Goal: Task Accomplishment & Management: Complete application form

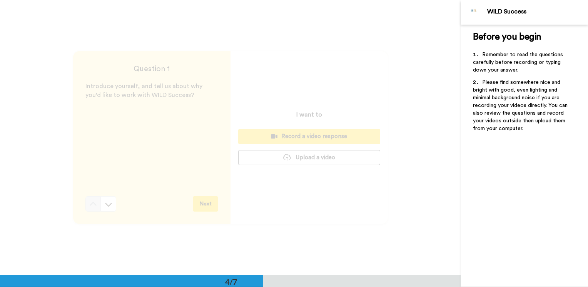
scroll to position [827, 0]
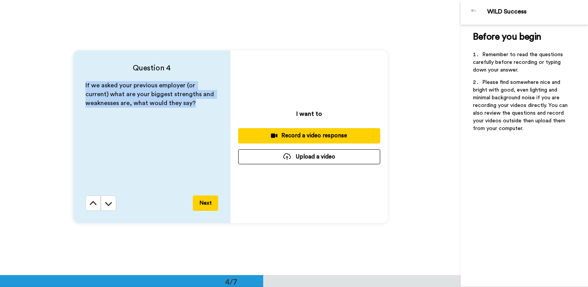
click at [184, 137] on div "If we asked your previous employer (or current) what are your biggest strengths…" at bounding box center [151, 138] width 133 height 114
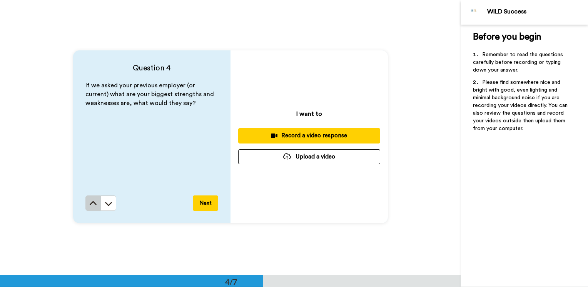
click at [91, 201] on icon at bounding box center [93, 204] width 8 height 8
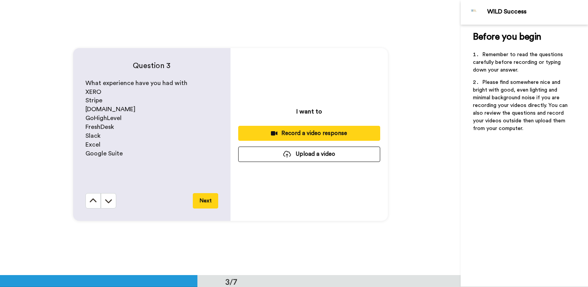
scroll to position [551, 0]
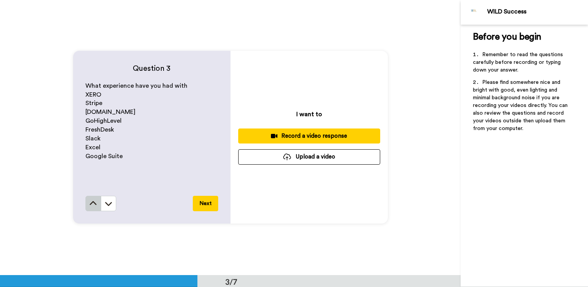
click at [91, 201] on icon at bounding box center [93, 204] width 8 height 8
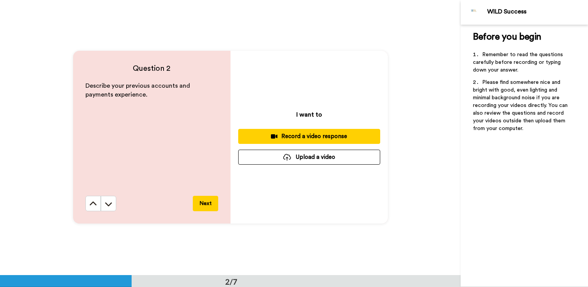
click at [91, 201] on icon at bounding box center [93, 204] width 8 height 8
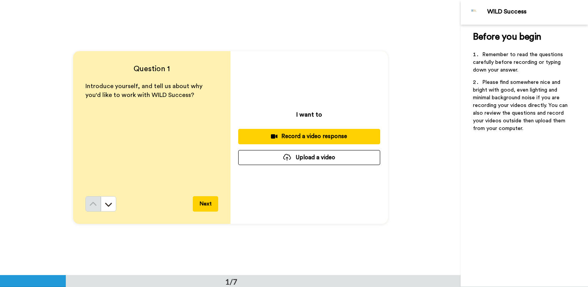
scroll to position [0, 0]
click at [314, 162] on button "Upload a video" at bounding box center [309, 157] width 142 height 15
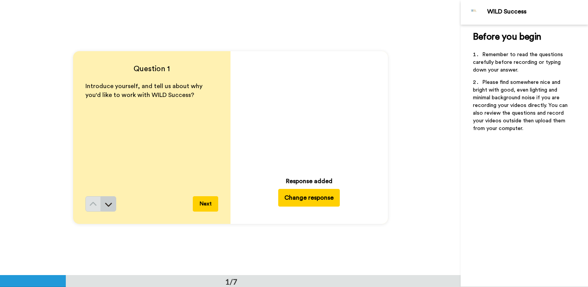
click at [109, 205] on icon at bounding box center [109, 205] width 8 height 8
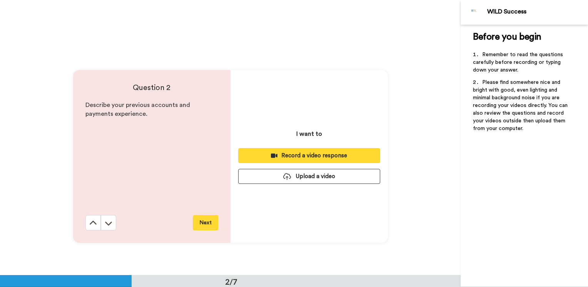
scroll to position [276, 0]
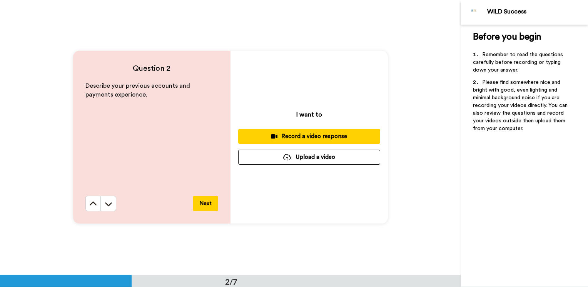
click at [286, 163] on button "Upload a video" at bounding box center [309, 157] width 142 height 15
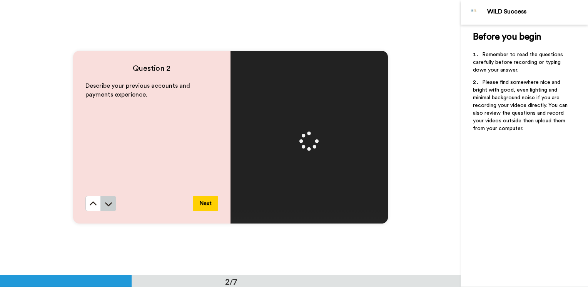
click at [107, 204] on icon at bounding box center [109, 204] width 8 height 8
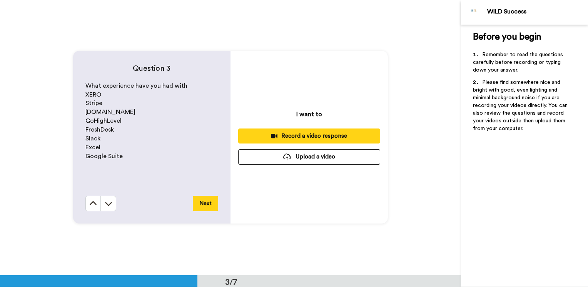
scroll to position [551, 0]
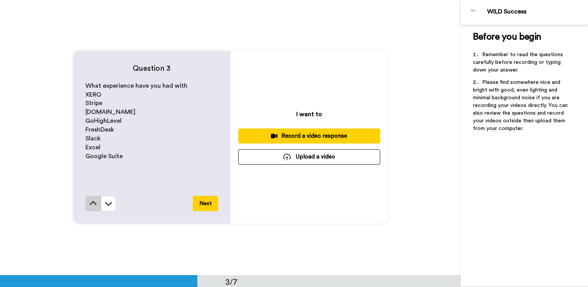
click at [94, 206] on icon at bounding box center [93, 204] width 8 height 8
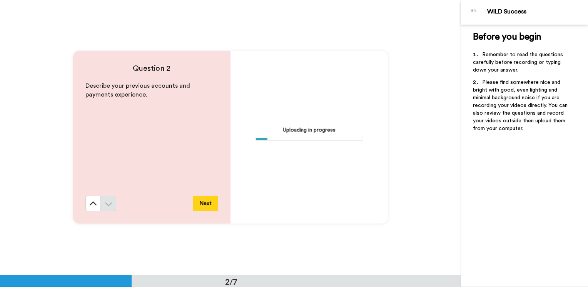
scroll to position [276, 0]
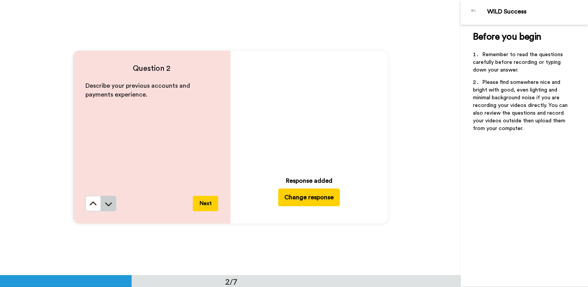
click at [108, 209] on button at bounding box center [108, 203] width 15 height 15
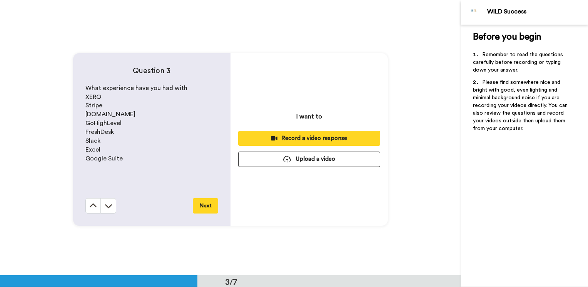
scroll to position [551, 0]
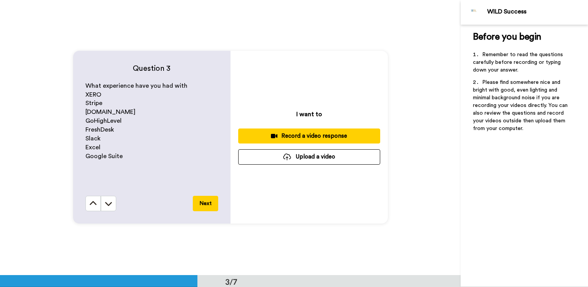
click at [284, 161] on div at bounding box center [287, 157] width 8 height 7
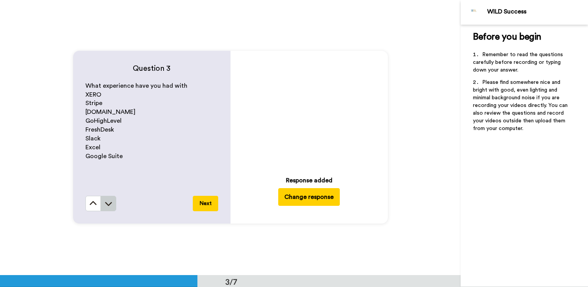
click at [107, 204] on icon at bounding box center [109, 204] width 8 height 8
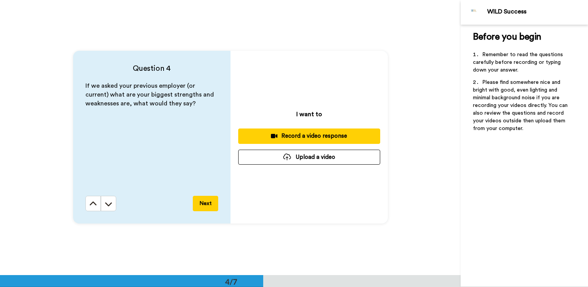
scroll to position [827, 0]
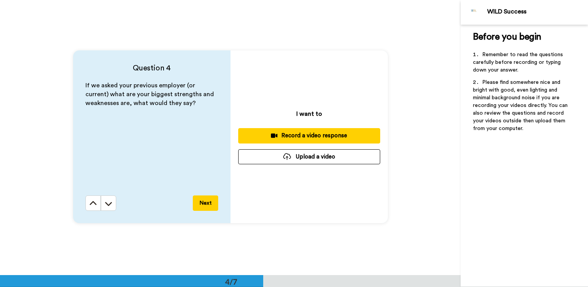
click at [252, 162] on button "Upload a video" at bounding box center [309, 156] width 142 height 15
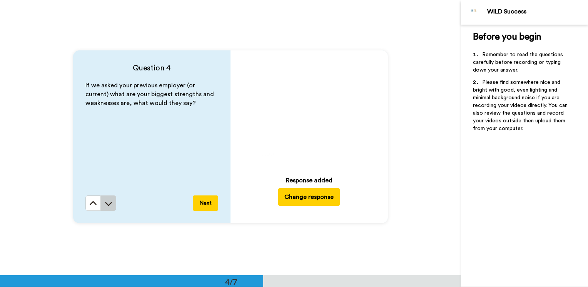
click at [111, 210] on button at bounding box center [108, 203] width 15 height 15
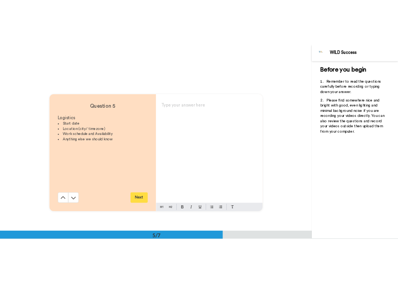
scroll to position [1102, 0]
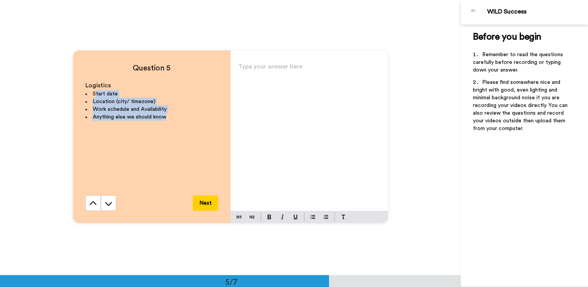
drag, startPoint x: 167, startPoint y: 119, endPoint x: 94, endPoint y: 95, distance: 76.7
click at [94, 95] on ul "Start date Location (city/ timezone) Work schedule and Availability Anything el…" at bounding box center [151, 105] width 133 height 31
click at [127, 116] on span "Anything else we should know" at bounding box center [130, 116] width 74 height 5
drag, startPoint x: 168, startPoint y: 119, endPoint x: 90, endPoint y: 95, distance: 81.6
click at [90, 95] on ul "Start date Location (city/ timezone) Work schedule and Availability Anything el…" at bounding box center [151, 105] width 133 height 31
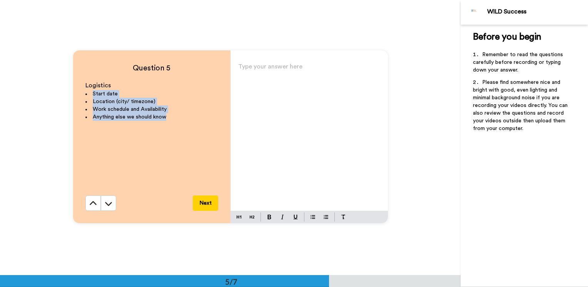
copy ul "Start date Location (city/ timezone) Work schedule and Availability Anything el…"
click at [233, 33] on div "Question 5 Logistics Start date Location (city/ timezone) Work schedule and Ava…" at bounding box center [230, 136] width 461 height 275
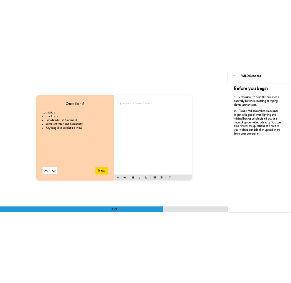
scroll to position [1084, 0]
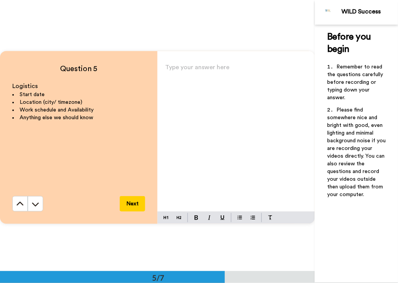
click at [398, 54] on html "WILD Success Before you begin ﻿ Remember to read the questions carefully before…" at bounding box center [199, 141] width 398 height 283
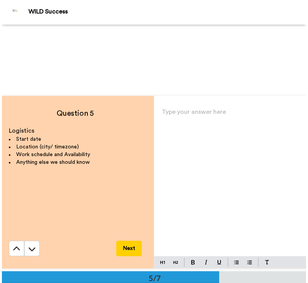
scroll to position [1010, 0]
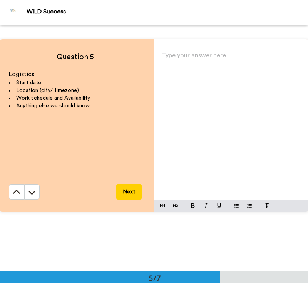
click at [199, 81] on div "Type your answer here ﻿" at bounding box center [232, 125] width 157 height 150
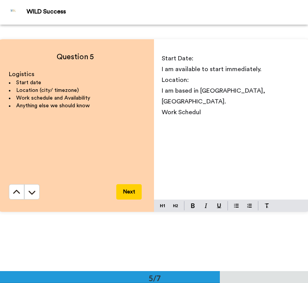
click at [162, 79] on span "Location:" at bounding box center [175, 80] width 27 height 6
click at [157, 77] on div "Start Date: I am available to start immediately. Location: I am based in [GEOGR…" at bounding box center [232, 125] width 157 height 150
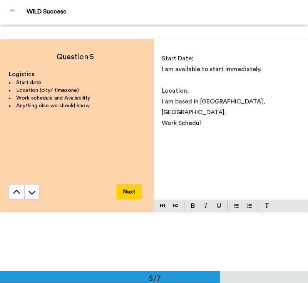
click at [157, 66] on div "Start Date: I am available to start immediately. ﻿ Location: I am based in [GEO…" at bounding box center [232, 125] width 157 height 150
click at [157, 107] on div "Start Date: I am available to start immediately. ﻿ Location: I am based in [GEO…" at bounding box center [232, 125] width 157 height 150
click at [199, 134] on div "Start Date: I am available to start immediately. ﻿ Location: I am based in [GEO…" at bounding box center [232, 125] width 157 height 150
click at [250, 127] on div "Start Date: I am available to start immediately. ﻿ Location: I am based in [GEO…" at bounding box center [232, 125] width 157 height 150
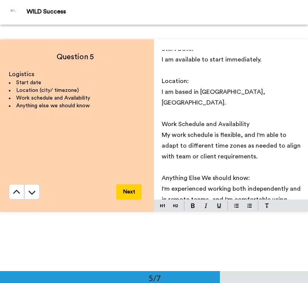
scroll to position [9, 0]
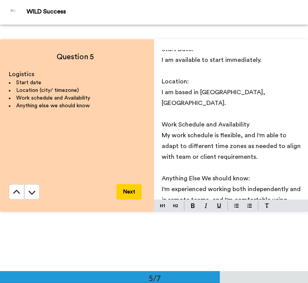
click at [214, 132] on span "My work schedule is flexible, and I'm able to adapt to different time zones as …" at bounding box center [232, 146] width 141 height 28
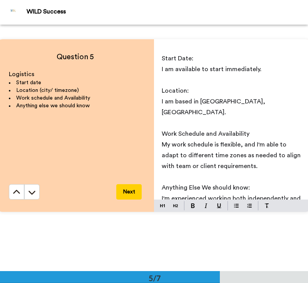
scroll to position [50, 0]
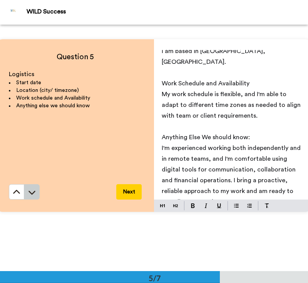
click at [29, 192] on icon at bounding box center [32, 193] width 8 height 8
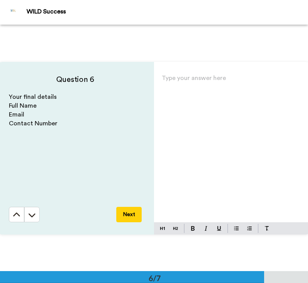
scroll to position [1235, 0]
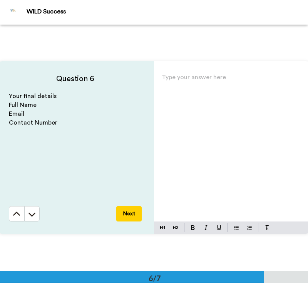
click at [175, 91] on div "Type your answer here ﻿" at bounding box center [232, 147] width 157 height 150
click at [208, 75] on p "Full Name:" at bounding box center [233, 80] width 142 height 11
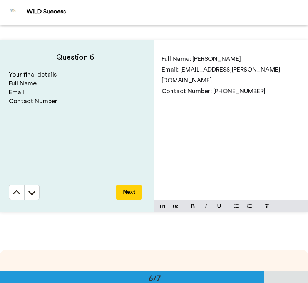
scroll to position [1257, 0]
click at [31, 192] on icon at bounding box center [32, 193] width 8 height 8
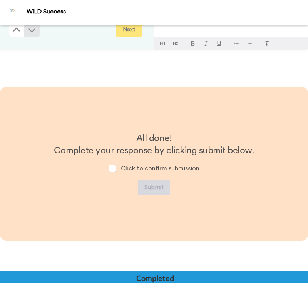
scroll to position [1435, 0]
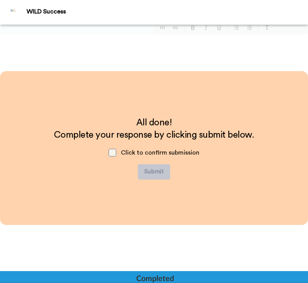
click at [109, 156] on span at bounding box center [113, 153] width 8 height 8
click at [149, 174] on button "Submit" at bounding box center [154, 171] width 32 height 15
